Goal: Navigation & Orientation: Find specific page/section

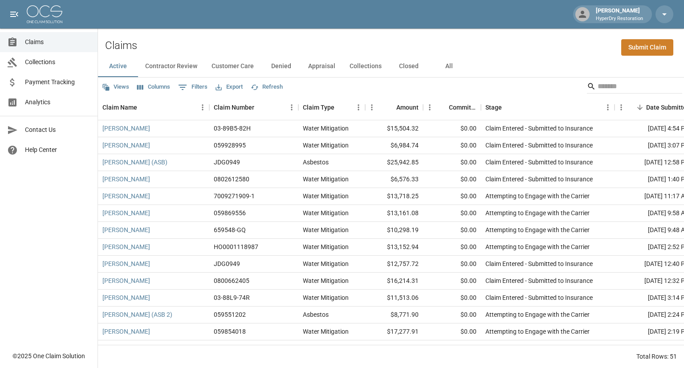
click at [55, 82] on span "Payment Tracking" at bounding box center [57, 81] width 65 height 9
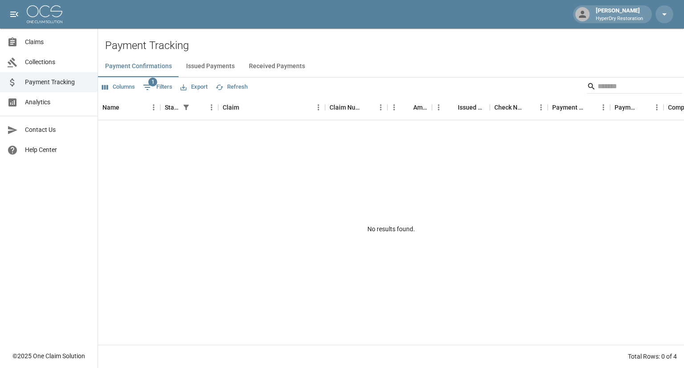
click at [255, 66] on button "Received Payments" at bounding box center [277, 66] width 70 height 21
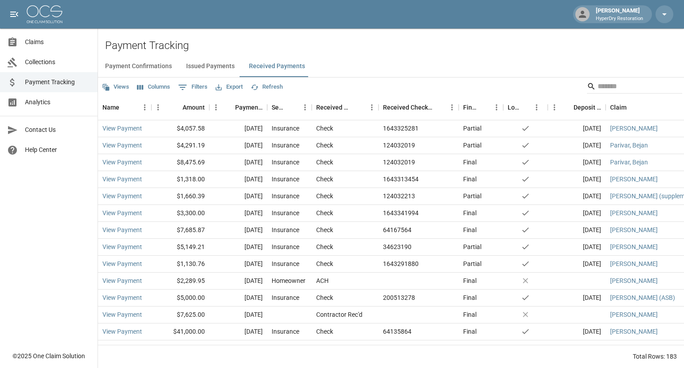
click at [57, 44] on span "Claims" at bounding box center [57, 41] width 65 height 9
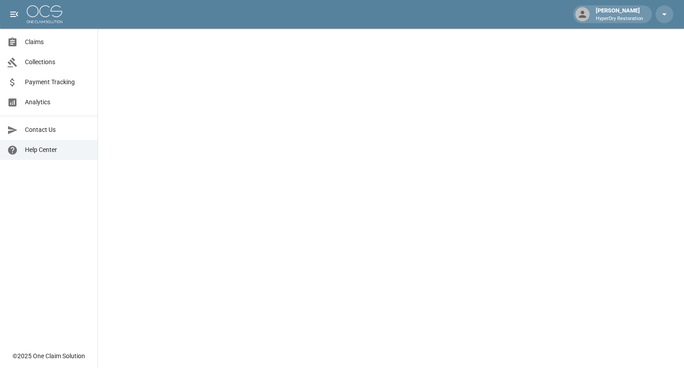
click at [40, 49] on link "Claims" at bounding box center [49, 42] width 98 height 20
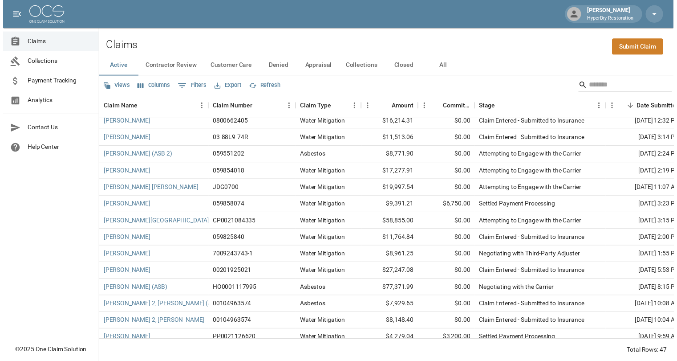
scroll to position [158, 0]
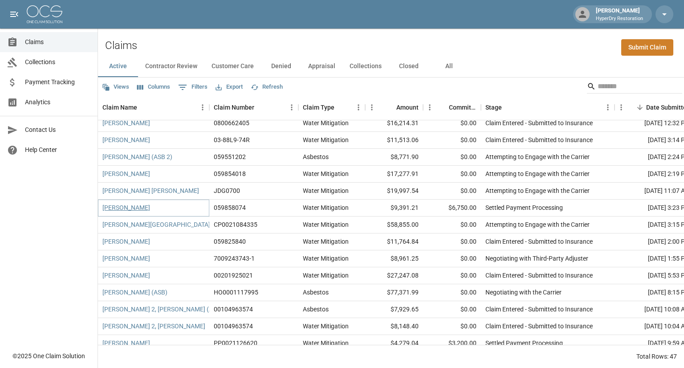
click at [145, 209] on link "[PERSON_NAME]" at bounding box center [126, 207] width 48 height 9
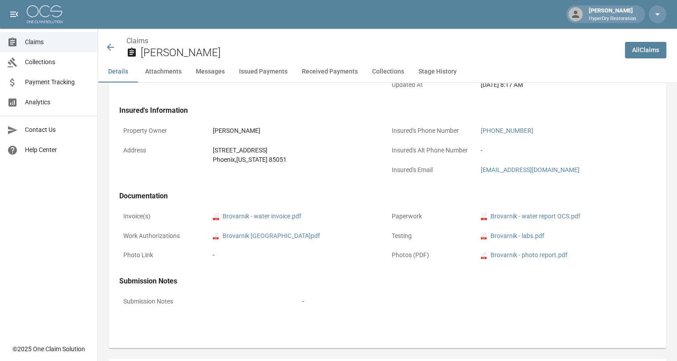
scroll to position [242, 0]
click at [543, 256] on link "pdf Brovarnik - photo report.pdf" at bounding box center [524, 254] width 87 height 9
click at [113, 45] on icon at bounding box center [110, 47] width 11 height 11
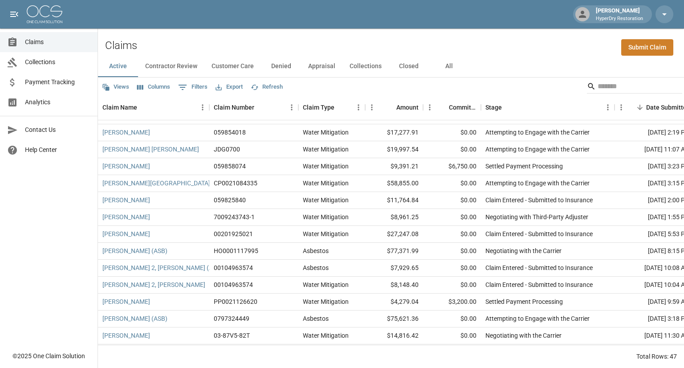
scroll to position [196, 0]
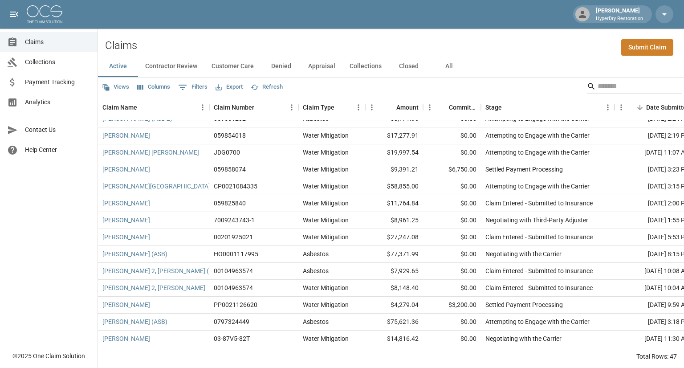
click at [362, 69] on button "Collections" at bounding box center [365, 66] width 46 height 21
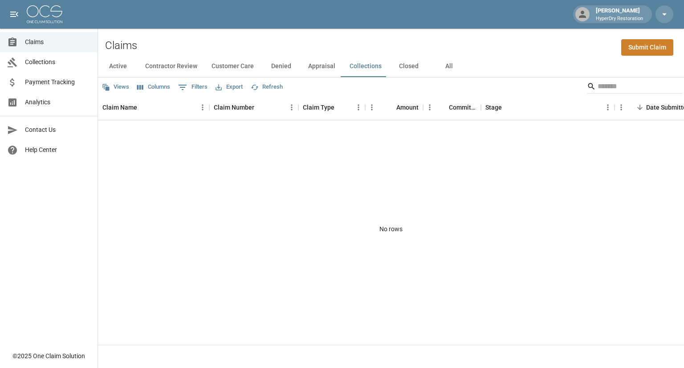
click at [408, 72] on button "Closed" at bounding box center [409, 66] width 40 height 21
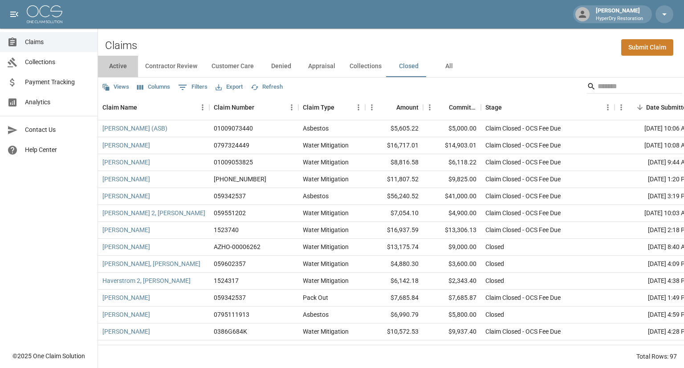
click at [116, 65] on button "Active" at bounding box center [118, 66] width 40 height 21
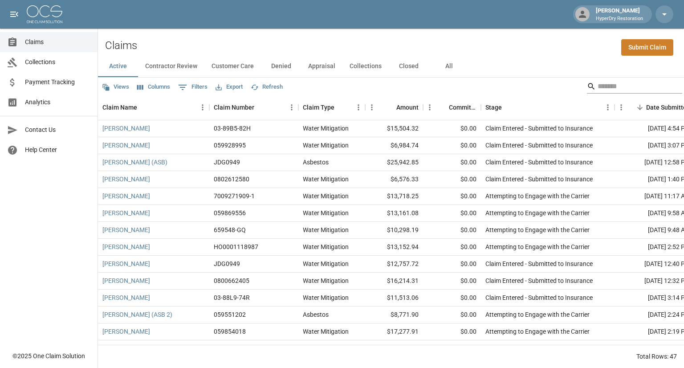
click at [619, 86] on input "Search" at bounding box center [632, 86] width 71 height 14
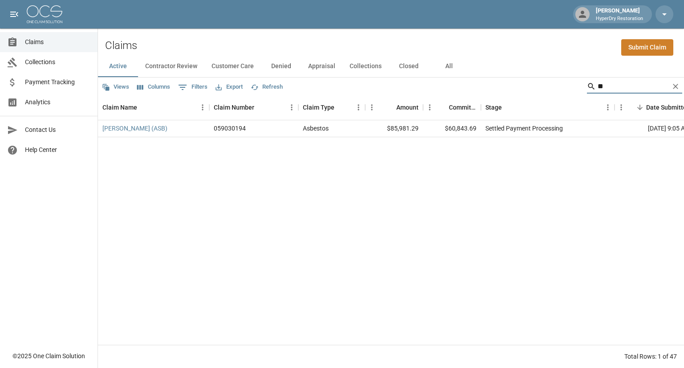
type input "*"
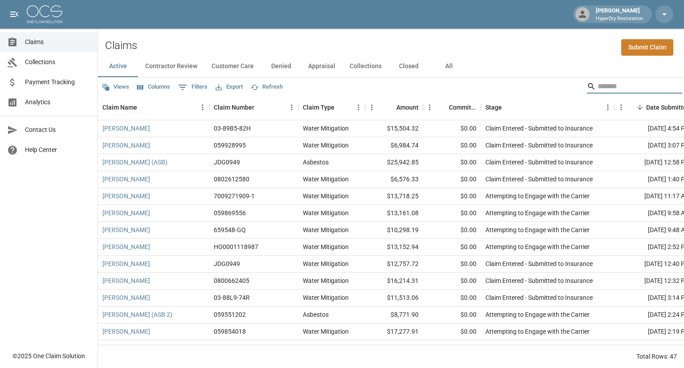
click at [41, 84] on span "Payment Tracking" at bounding box center [57, 81] width 65 height 9
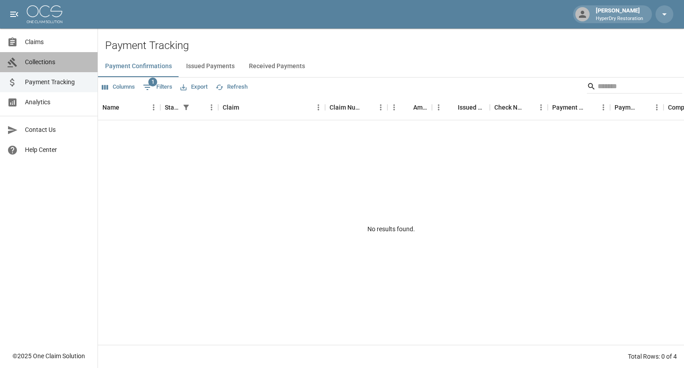
click at [43, 65] on span "Collections" at bounding box center [57, 61] width 65 height 9
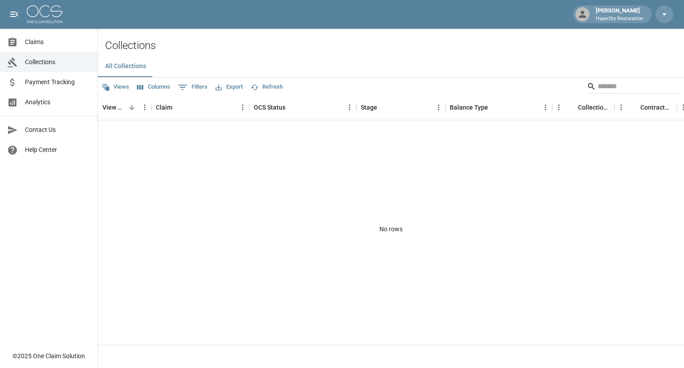
click at [46, 102] on span "Analytics" at bounding box center [57, 102] width 65 height 9
